Goal: Information Seeking & Learning: Learn about a topic

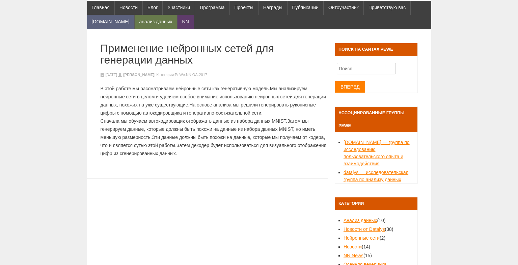
scroll to position [101, 0]
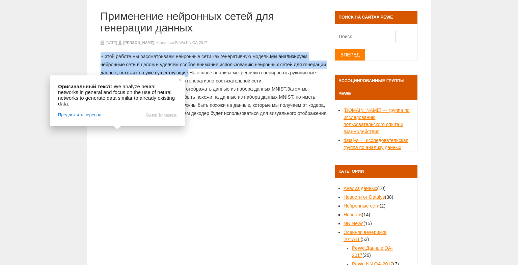
drag, startPoint x: 98, startPoint y: 56, endPoint x: 189, endPoint y: 74, distance: 92.2
click at [189, 74] on article "Применение нейронных сетей для генерации данных 08/02/2018 08/09/2019 Михал Ман…" at bounding box center [207, 71] width 241 height 149
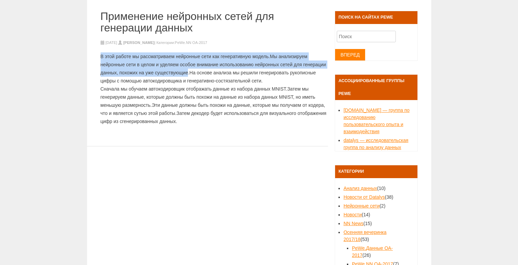
copy p "В этой работе мы рассматриваем нейронные сети как генеративную модель. Мы анали…"
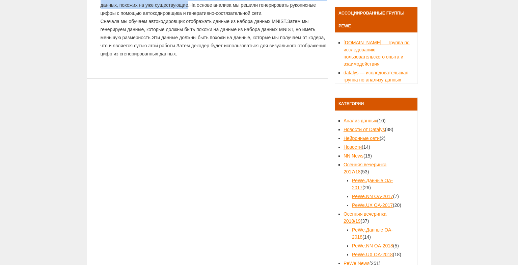
scroll to position [68, 0]
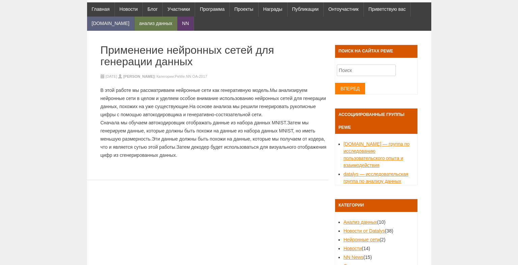
click at [475, 95] on body "Персонализированная Исследовательская Группа в Интернете Факультет информатики …" at bounding box center [259, 258] width 518 height 644
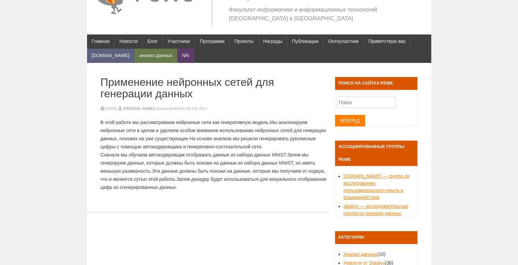
scroll to position [70, 0]
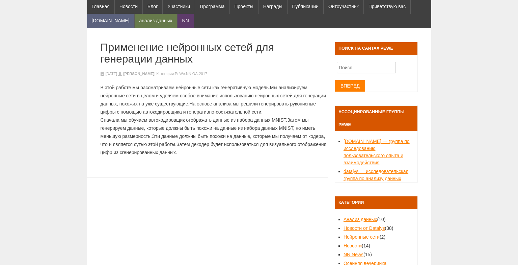
click at [216, 121] on ya-tr-span "Сначала мы обучаем автокодировщик отображать данные из набора данных MNIST." at bounding box center [194, 119] width 187 height 5
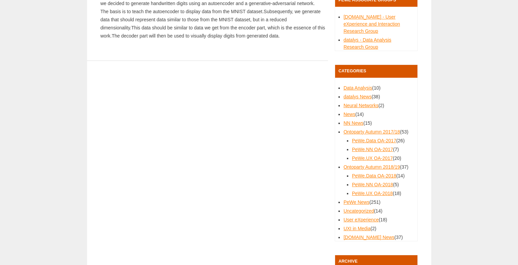
scroll to position [252, 0]
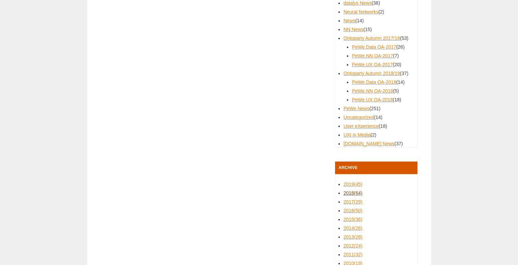
click at [356, 190] on span "(64)" at bounding box center [358, 192] width 8 height 5
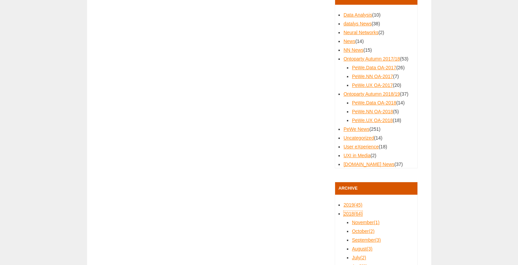
scroll to position [251, 0]
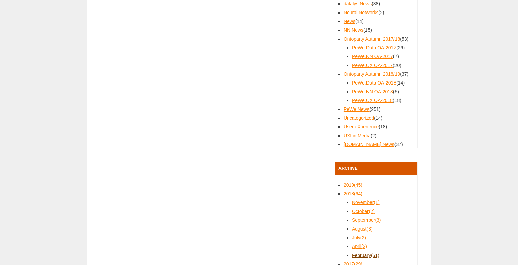
click at [364, 252] on link "February (51)" at bounding box center [365, 254] width 27 height 5
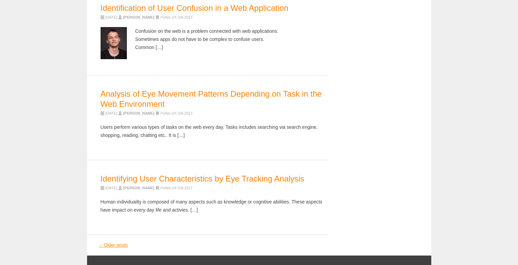
scroll to position [771, 0]
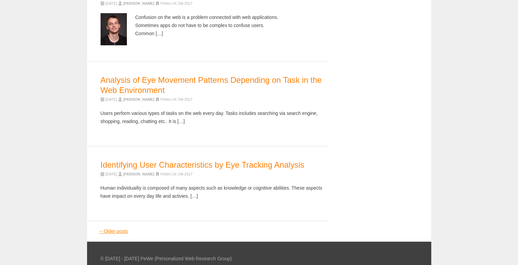
drag, startPoint x: 518, startPoint y: 212, endPoint x: 515, endPoint y: 207, distance: 5.7
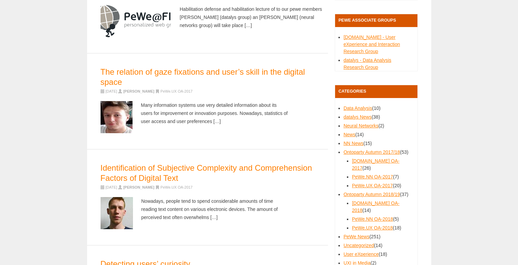
scroll to position [59, 0]
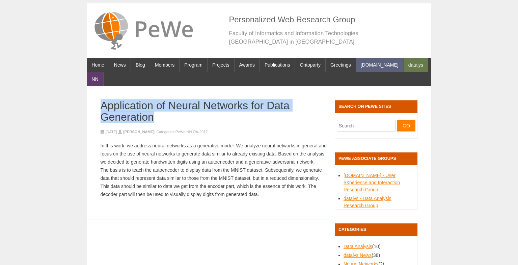
drag, startPoint x: 100, startPoint y: 91, endPoint x: 154, endPoint y: 105, distance: 55.8
click at [154, 105] on article "Application of Neural Networks for Data Generation 08/02/2018 08/09/2019 Michal…" at bounding box center [207, 152] width 241 height 133
copy h1 "Application of Neural Networks for Data Generation"
